Goal: Information Seeking & Learning: Learn about a topic

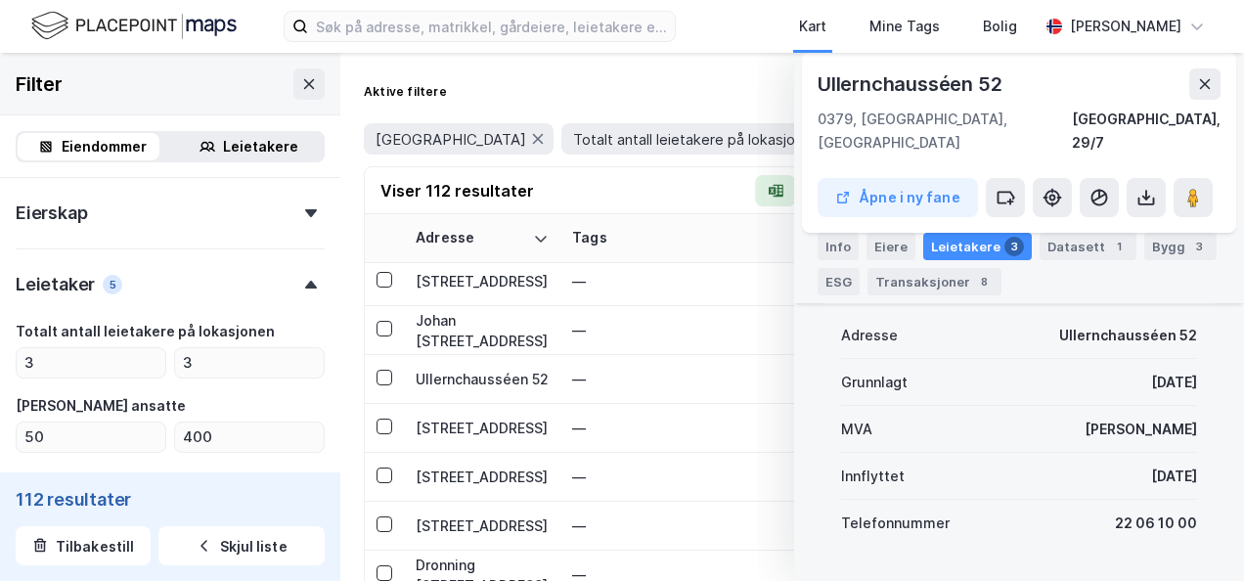
scroll to position [840, 0]
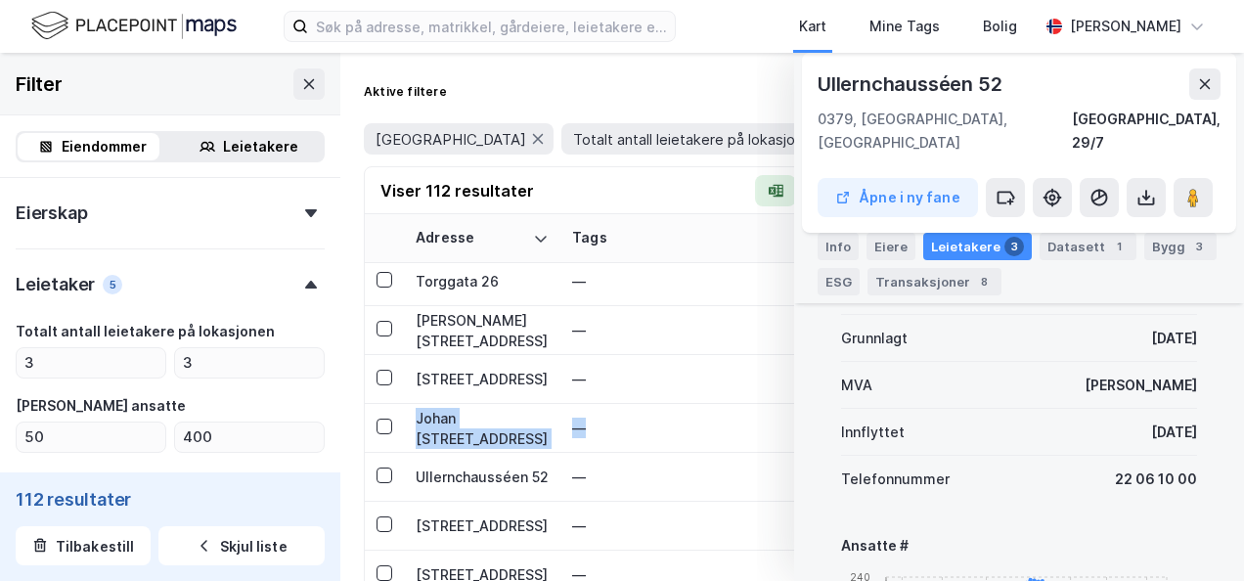
drag, startPoint x: 921, startPoint y: 60, endPoint x: 820, endPoint y: 444, distance: 397.7
